Goal: Task Accomplishment & Management: Complete application form

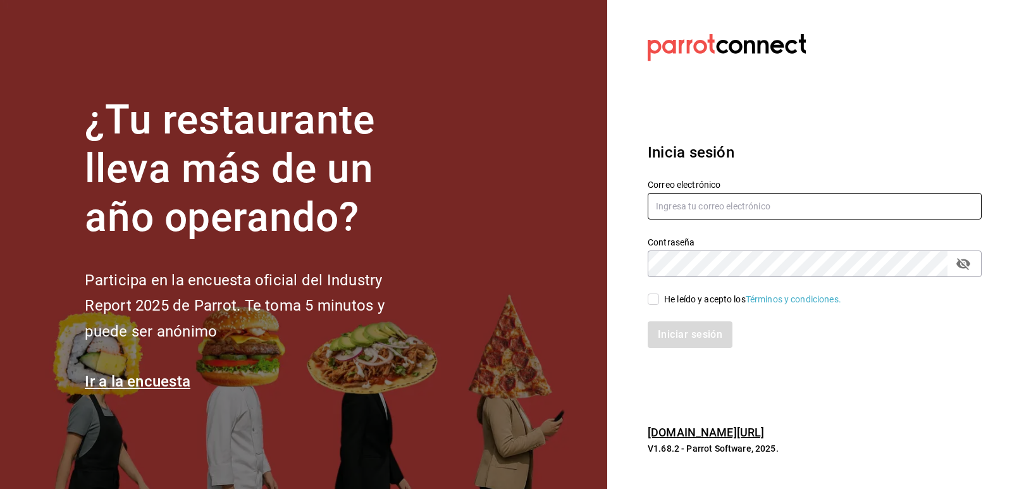
click at [674, 205] on input "text" at bounding box center [814, 206] width 334 height 27
type input "soporte"
click at [966, 267] on icon "passwordField" at bounding box center [963, 264] width 14 height 12
click at [966, 267] on icon "passwordField" at bounding box center [963, 263] width 14 height 9
click at [658, 299] on input "He leído y acepto los Términos y condiciones." at bounding box center [652, 298] width 11 height 11
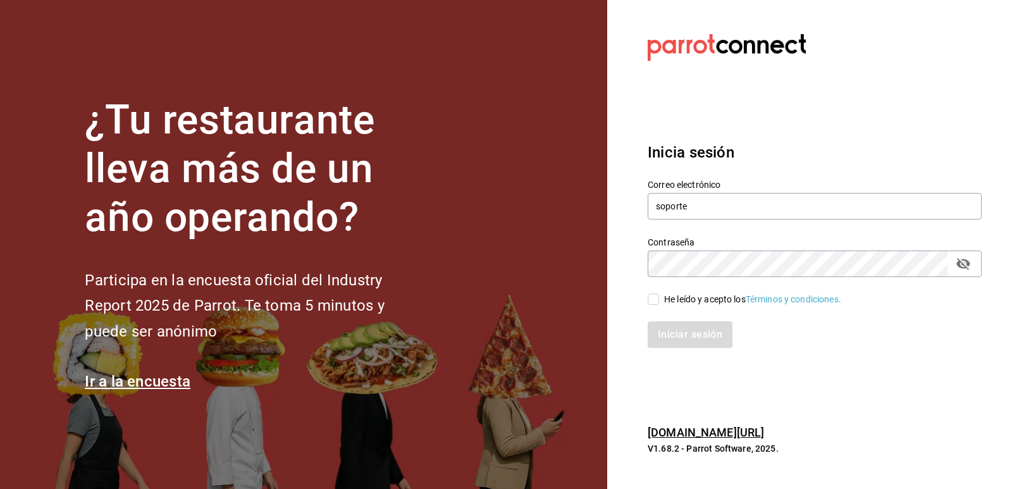
checkbox input "true"
click at [683, 336] on button "Iniciar sesión" at bounding box center [690, 334] width 86 height 27
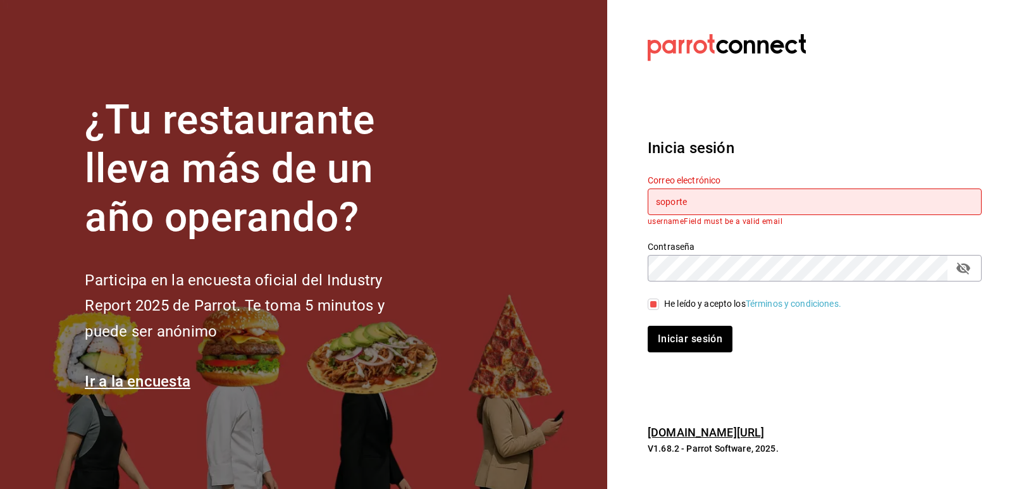
click at [709, 204] on input "soporte" at bounding box center [814, 201] width 334 height 27
